Goal: Information Seeking & Learning: Find specific page/section

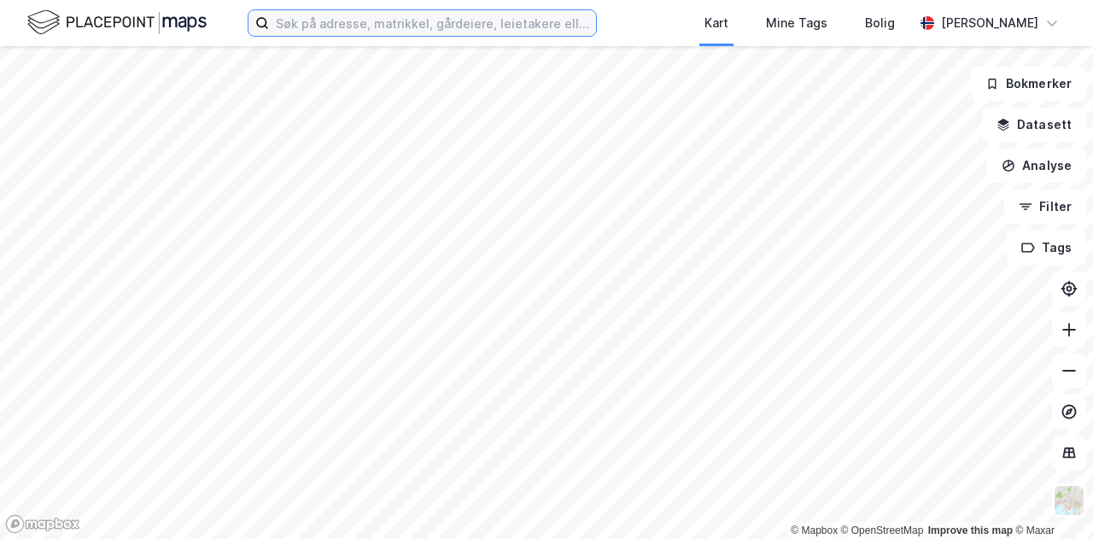
click at [297, 20] on input at bounding box center [432, 23] width 327 height 26
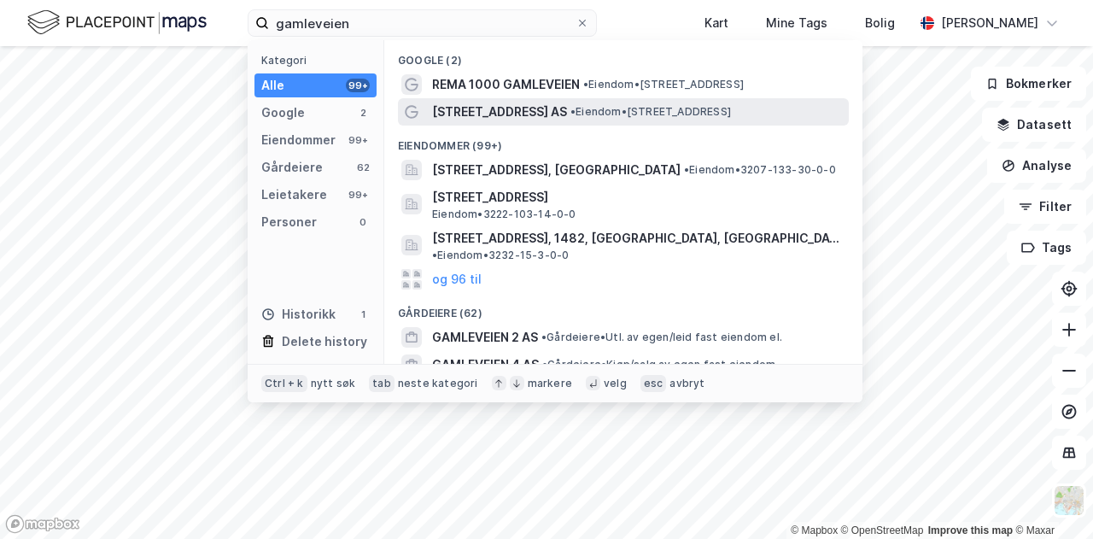
click at [507, 105] on span "[STREET_ADDRESS] AS" at bounding box center [499, 112] width 135 height 20
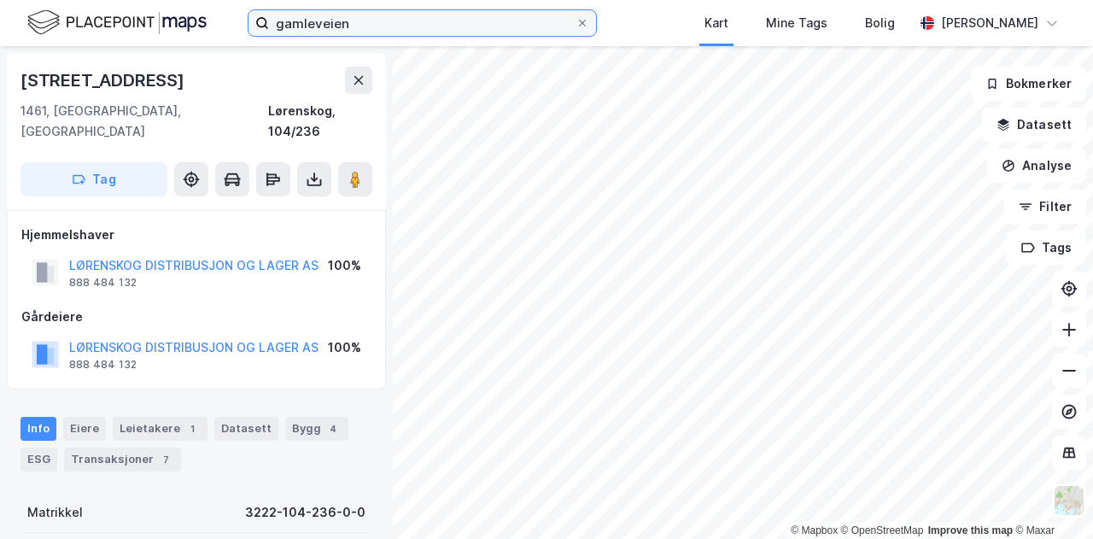
click at [352, 22] on input "gamleveien" at bounding box center [422, 23] width 307 height 26
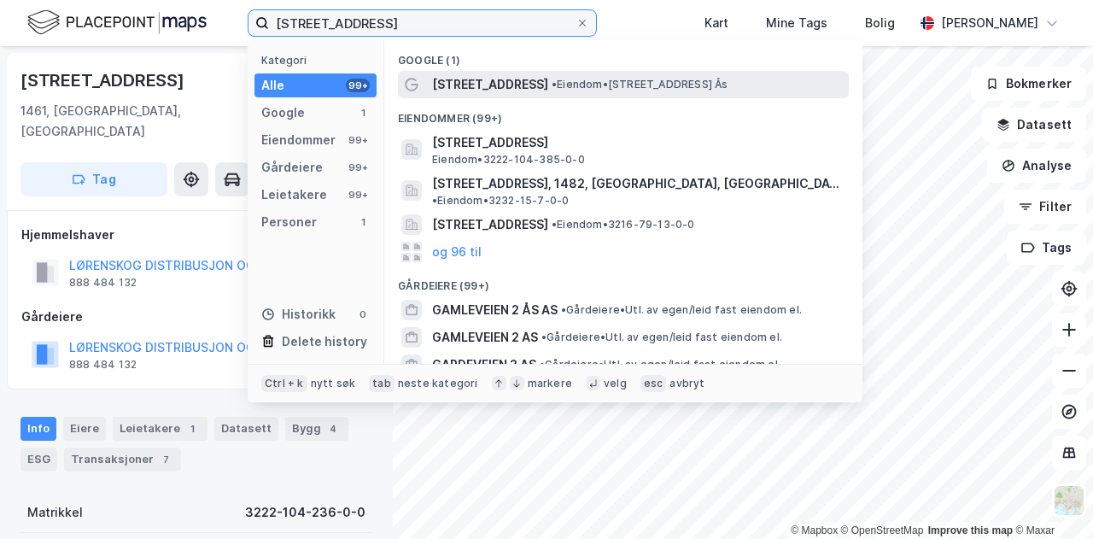
type input "gamleveien 2, ås"
click at [552, 86] on span "• Eiendom • Gamleveien 2, 1434 Ås" at bounding box center [640, 85] width 177 height 14
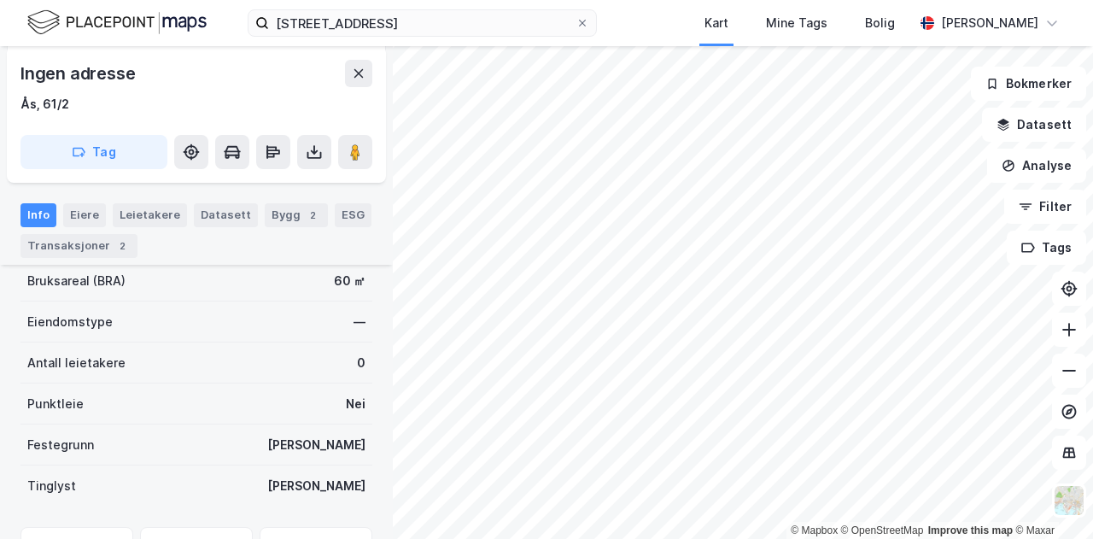
scroll to position [389, 0]
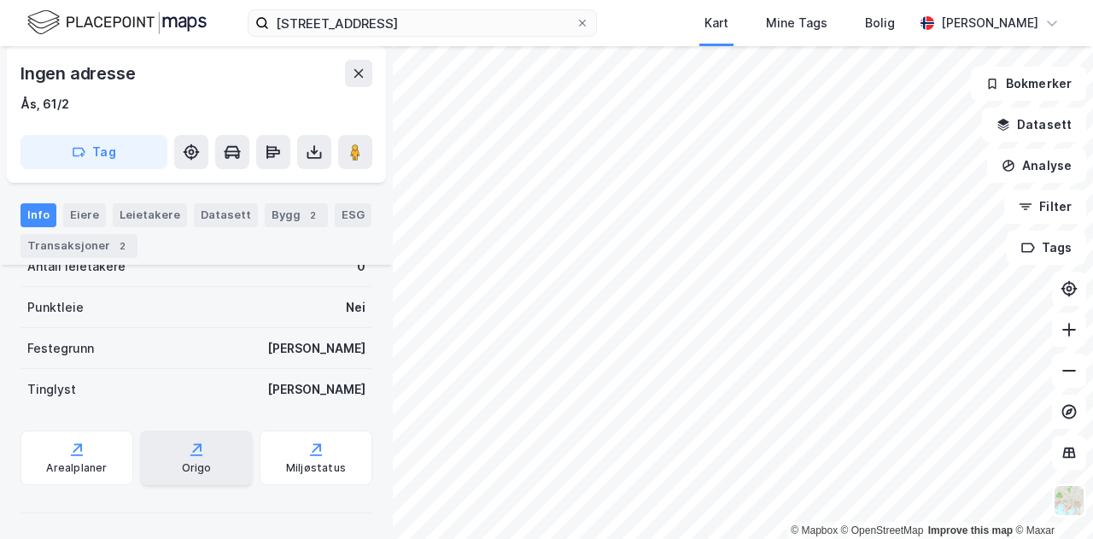
click at [179, 456] on div "Origo" at bounding box center [196, 457] width 113 height 55
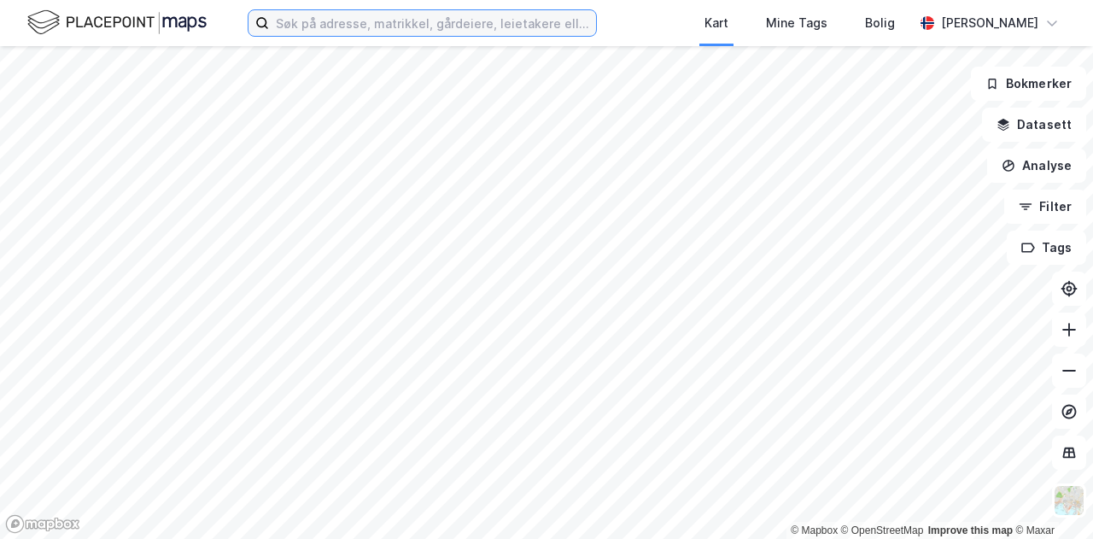
click at [299, 26] on input at bounding box center [432, 23] width 327 height 26
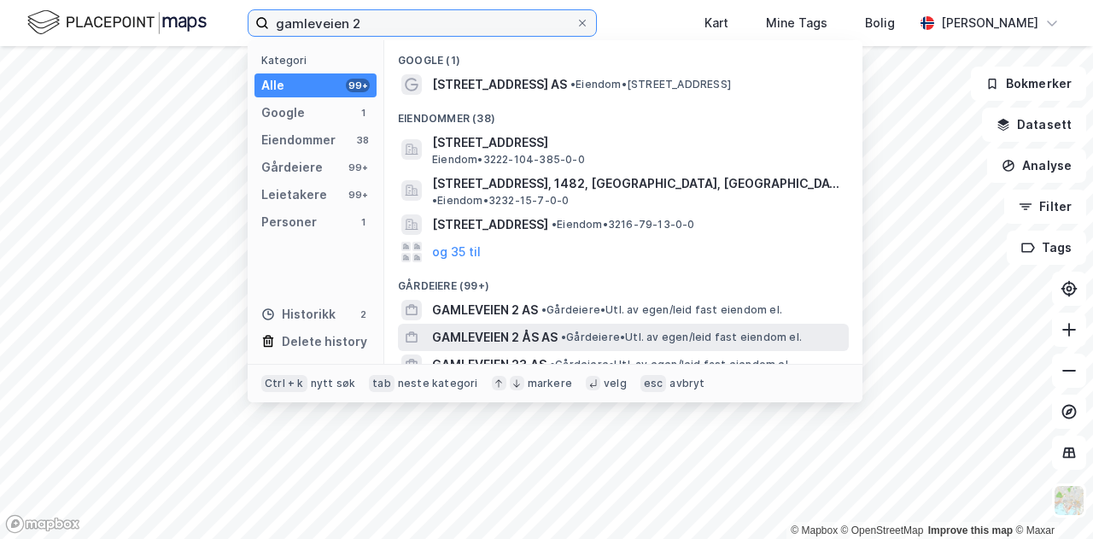
type input "gamleveien 2"
click at [610, 330] on span "• Gårdeiere • Utl. av egen/leid fast eiendom el." at bounding box center [681, 337] width 241 height 14
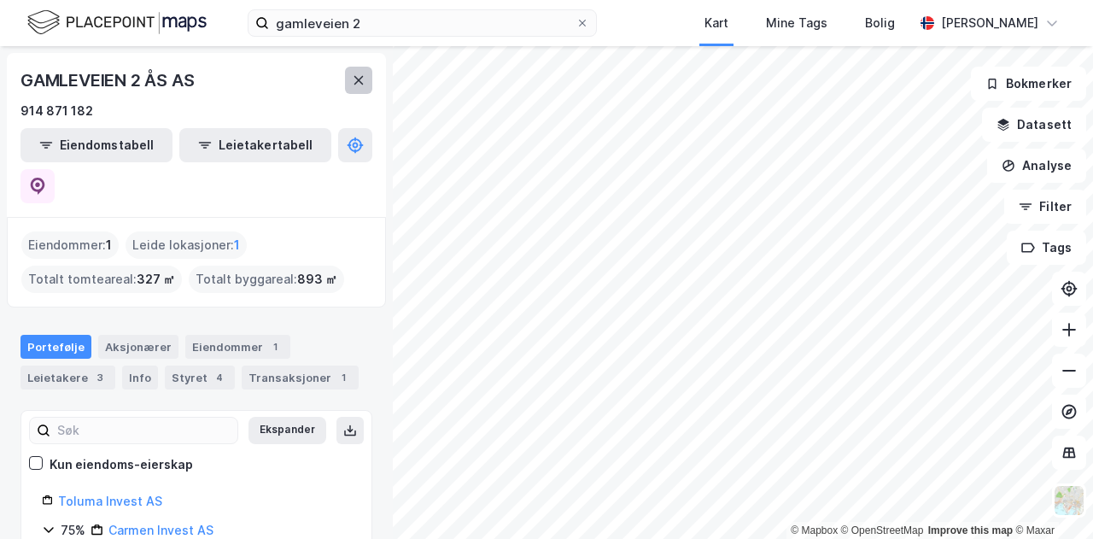
click at [361, 79] on icon at bounding box center [359, 80] width 14 height 14
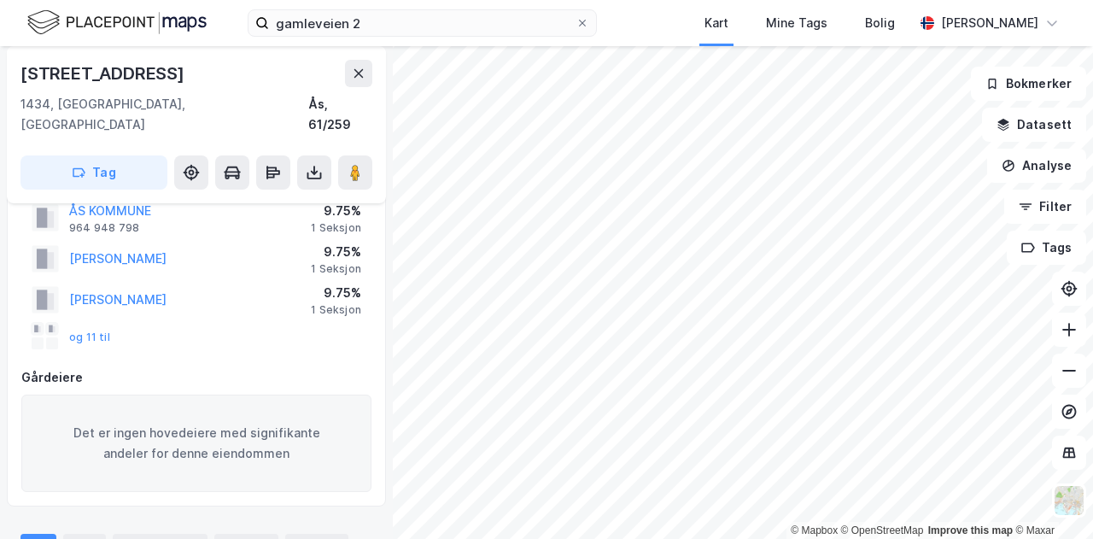
scroll to position [24, 0]
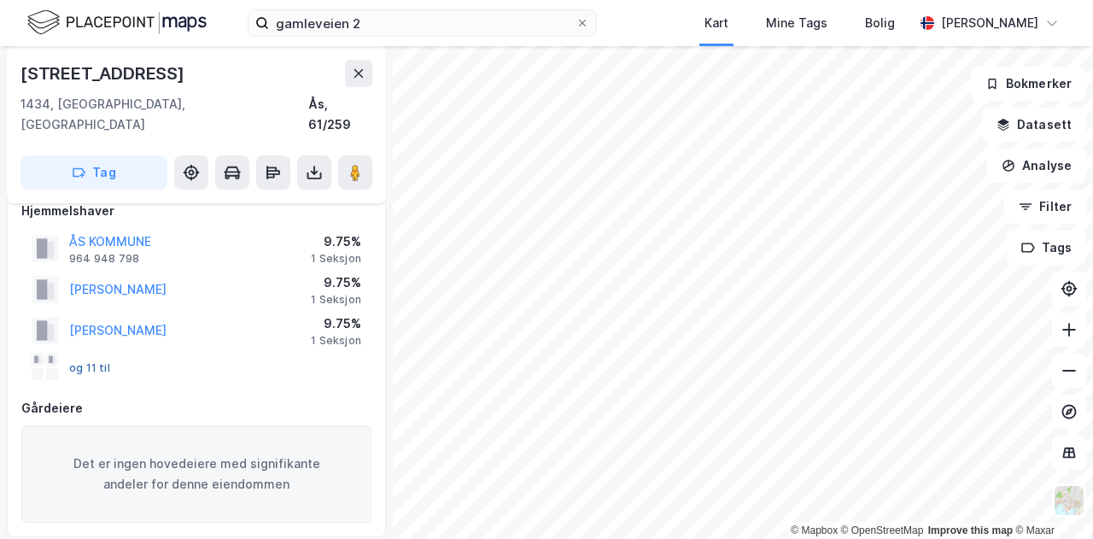
click at [0, 0] on button "og 11 til" at bounding box center [0, 0] width 0 height 0
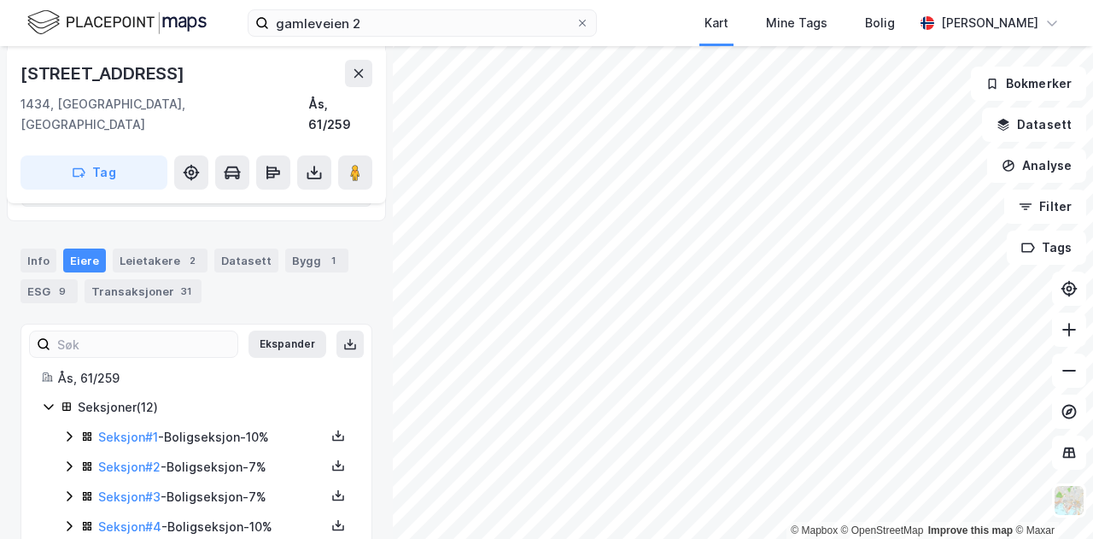
scroll to position [312, 0]
